Goal: Task Accomplishment & Management: Use online tool/utility

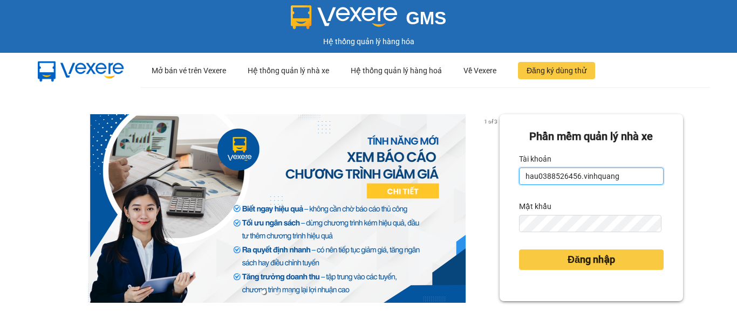
click at [569, 169] on input "hau0388526456.vinhquang" at bounding box center [591, 176] width 145 height 17
type input "thin0969863140.vinhquang"
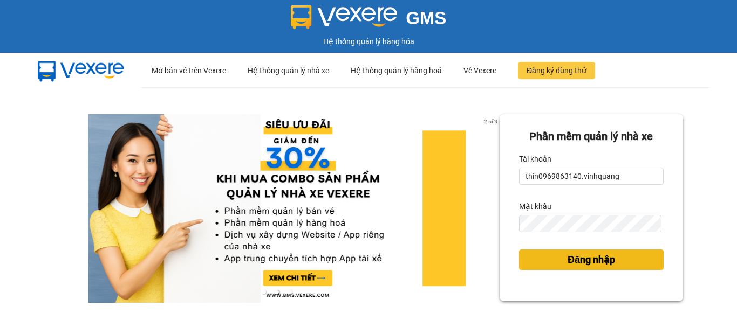
click at [567, 262] on span "Đăng nhập" at bounding box center [590, 259] width 47 height 15
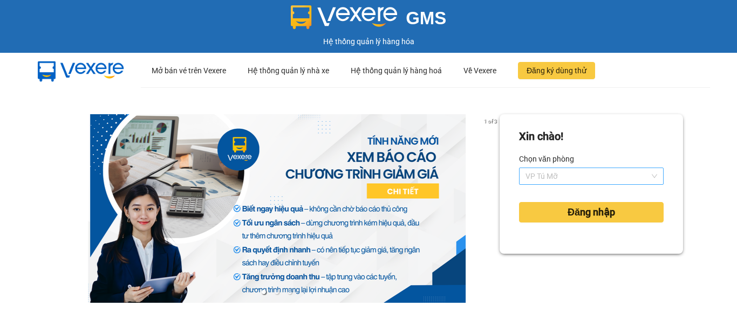
click at [556, 177] on span "VP Tú Mỡ" at bounding box center [591, 176] width 132 height 16
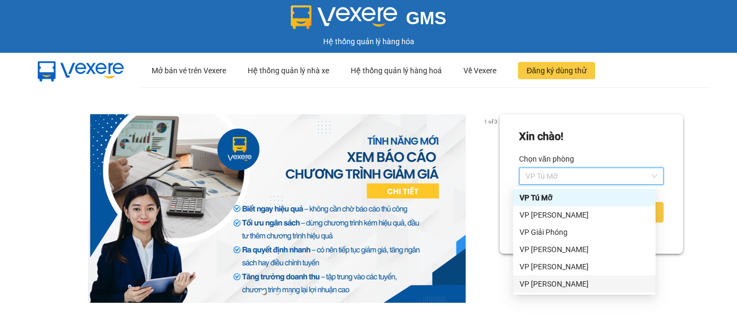
click at [543, 290] on div "VP [PERSON_NAME]" at bounding box center [583, 284] width 129 height 12
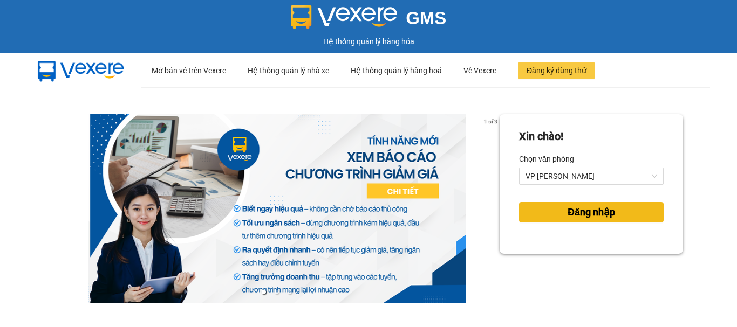
click at [569, 213] on span "Đăng nhập" at bounding box center [590, 212] width 47 height 15
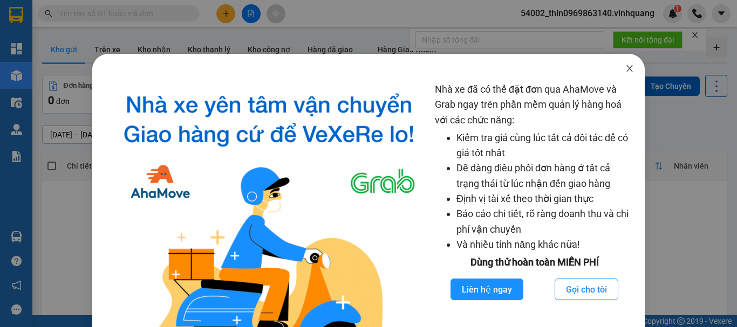
click at [625, 67] on icon "close" at bounding box center [629, 68] width 9 height 9
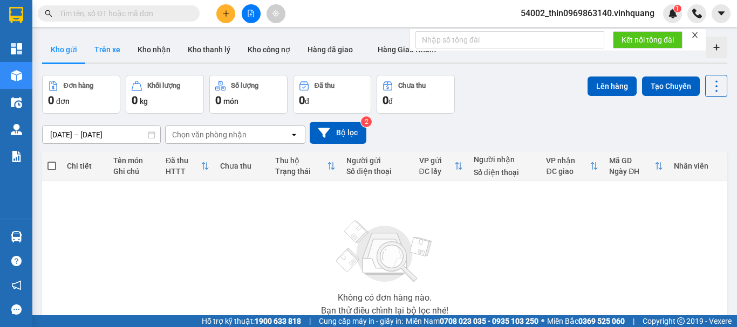
click at [105, 48] on button "Trên xe" at bounding box center [107, 50] width 43 height 26
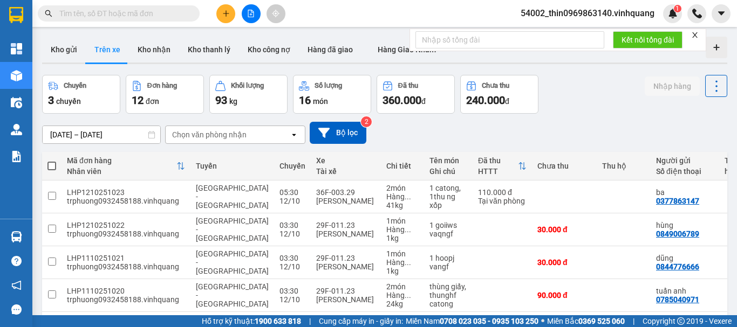
click at [242, 135] on div "Chọn văn phòng nhận" at bounding box center [209, 134] width 74 height 11
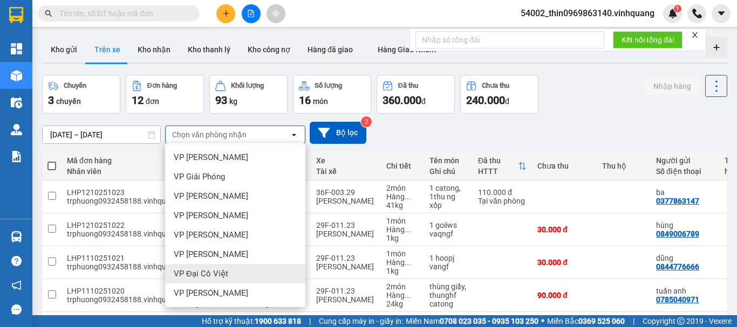
scroll to position [78, 0]
click at [209, 271] on span "VP [PERSON_NAME]" at bounding box center [211, 274] width 74 height 11
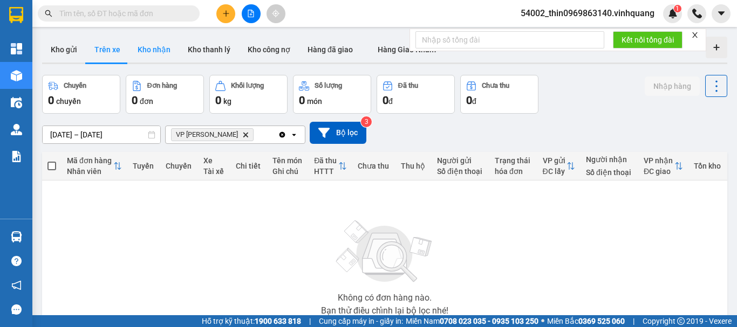
click at [165, 49] on button "Kho nhận" at bounding box center [154, 50] width 50 height 26
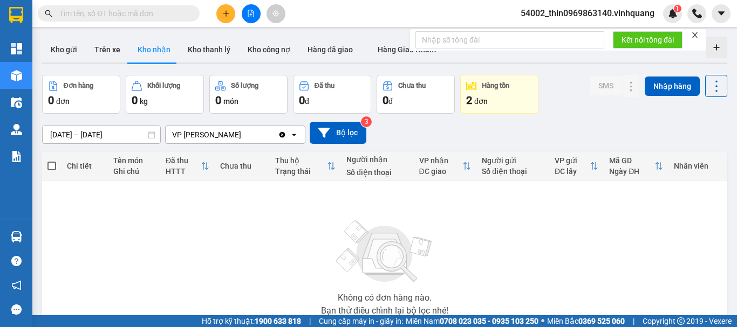
click at [53, 134] on div "ver 1.8.146 Kho gửi Trên xe Kho nhận Kho thanh lý Kho công nợ Hàng đã giao Hàng…" at bounding box center [385, 210] width 694 height 356
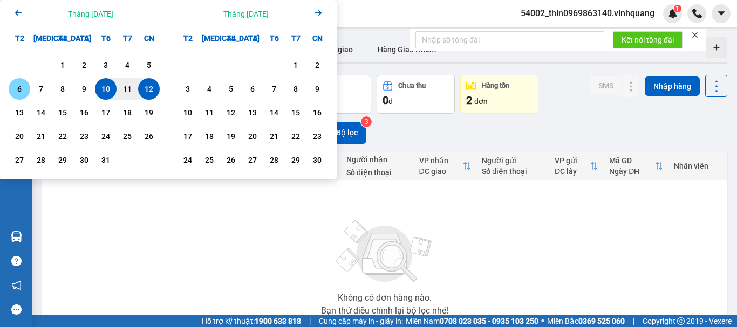
click at [13, 88] on div "6" at bounding box center [19, 89] width 15 height 13
click at [190, 210] on div "Không có đơn hàng nào. Bạn thử điều chỉnh lại bộ lọc nhé!" at bounding box center [384, 265] width 674 height 162
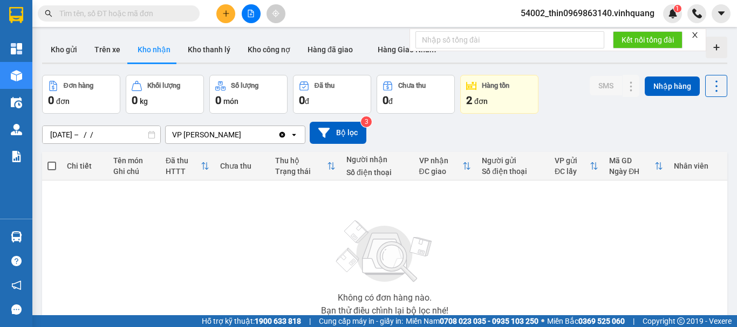
click at [123, 129] on div "ver 1.8.146 Kho gửi Trên xe Kho nhận Kho thanh lý Kho công nợ Hàng đã giao Hàng…" at bounding box center [385, 210] width 694 height 356
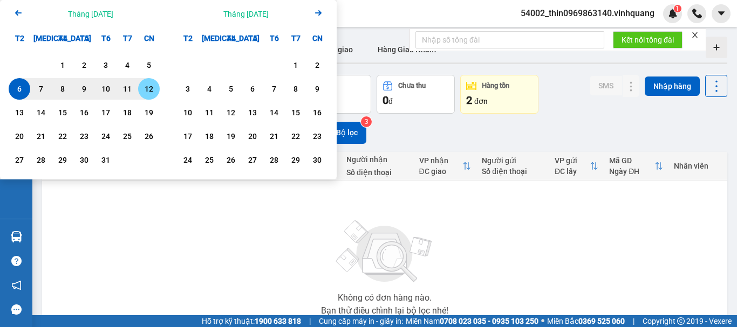
click at [148, 89] on div "12" at bounding box center [148, 89] width 15 height 13
type input "[DATE] – [DATE]"
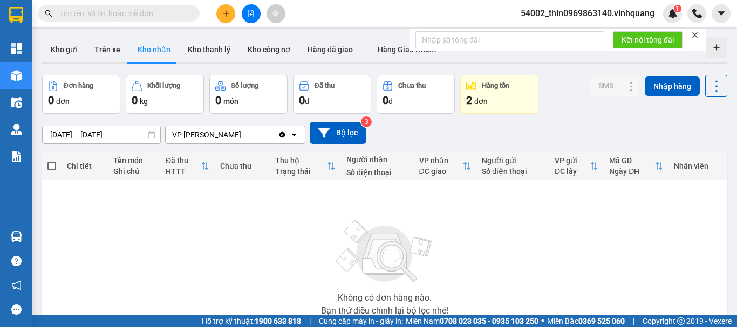
click at [148, 10] on input "text" at bounding box center [122, 14] width 127 height 12
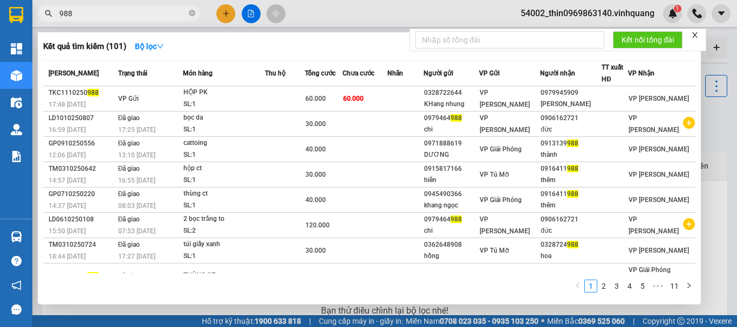
type input "988"
click at [192, 12] on icon "close-circle" at bounding box center [192, 13] width 6 height 6
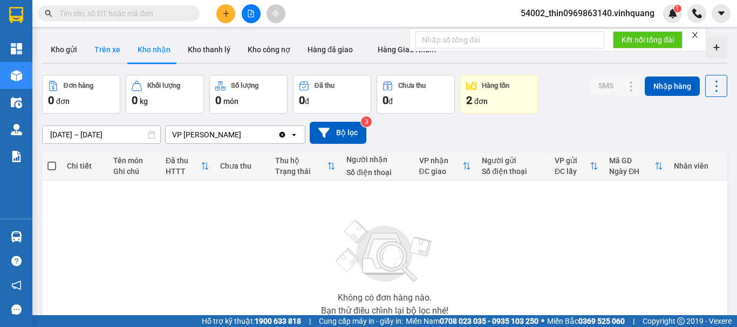
click at [107, 48] on button "Trên xe" at bounding box center [107, 50] width 43 height 26
type input "[DATE] – [DATE]"
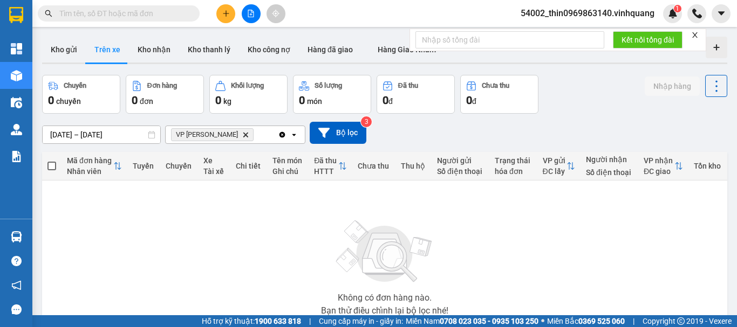
scroll to position [78, 0]
